Goal: Obtain resource: Obtain resource

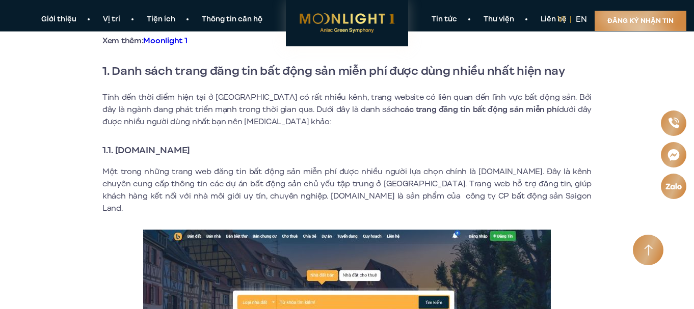
scroll to position [358, 0]
drag, startPoint x: 115, startPoint y: 149, endPoint x: 236, endPoint y: 148, distance: 120.7
click at [236, 148] on h3 "1.1. [DOMAIN_NAME]" at bounding box center [346, 151] width 489 height 14
copy strong "[DOMAIN_NAME]"
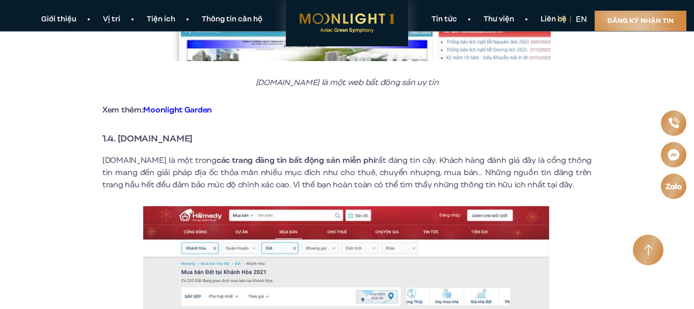
scroll to position [1485, 0]
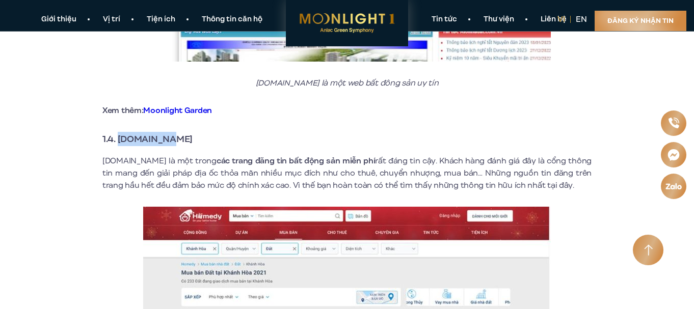
drag, startPoint x: 120, startPoint y: 127, endPoint x: 185, endPoint y: 125, distance: 64.7
click at [185, 132] on h3 "1.4. [DOMAIN_NAME]" at bounding box center [346, 139] width 489 height 14
copy strong "[DOMAIN_NAME]"
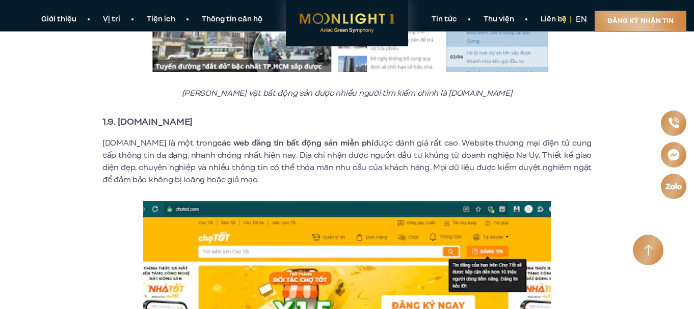
scroll to position [3212, 0]
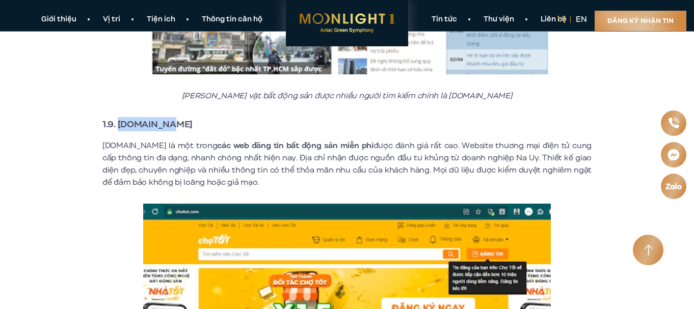
drag, startPoint x: 120, startPoint y: 114, endPoint x: 179, endPoint y: 112, distance: 59.1
click at [179, 117] on h3 "1.9. [DOMAIN_NAME]" at bounding box center [346, 124] width 489 height 14
copy strong "[DOMAIN_NAME]"
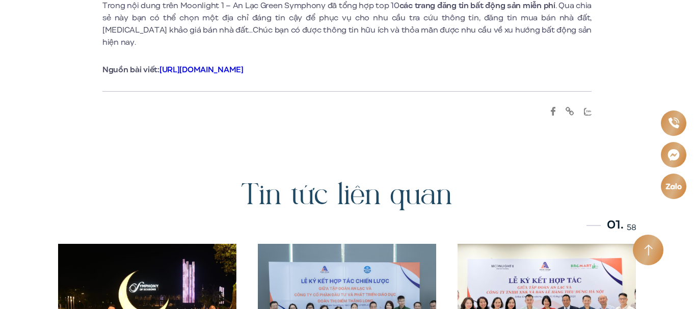
scroll to position [4945, 0]
